Goal: Find specific page/section: Find specific page/section

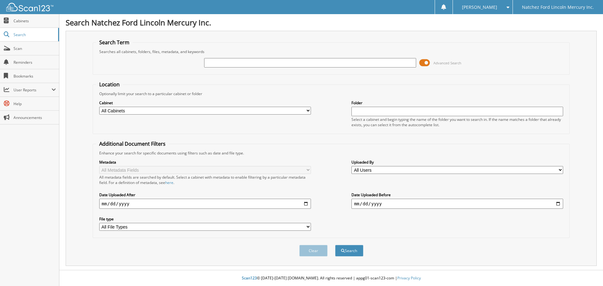
click at [209, 63] on input "text" at bounding box center [310, 62] width 212 height 9
type input "164217"
click at [335, 245] on button "Search" at bounding box center [349, 251] width 28 height 12
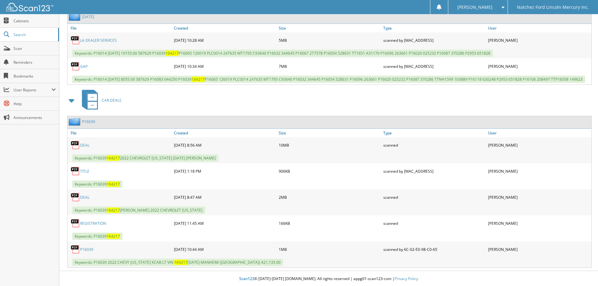
scroll to position [309, 0]
click at [83, 143] on link "DEAL" at bounding box center [84, 144] width 9 height 5
click at [89, 121] on link "P16039" at bounding box center [88, 120] width 13 height 5
